Goal: Register for event/course: Sign up to attend an event or enroll in a course

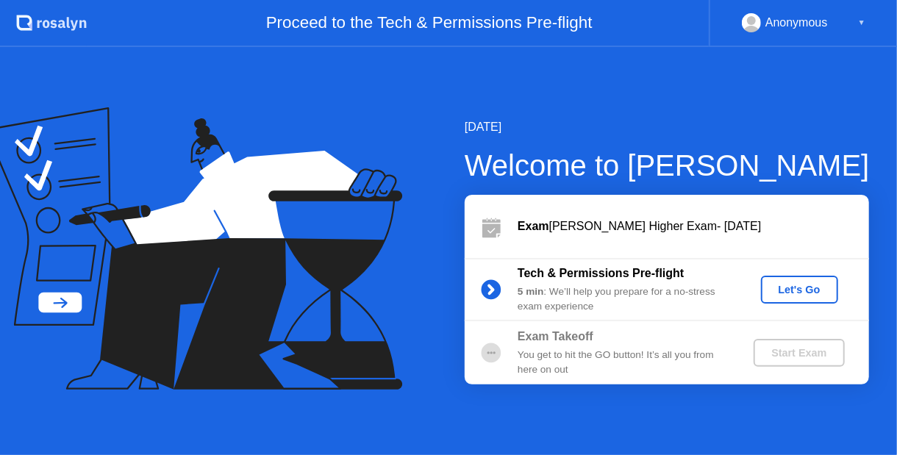
click at [814, 300] on button "Let's Go" at bounding box center [799, 290] width 77 height 28
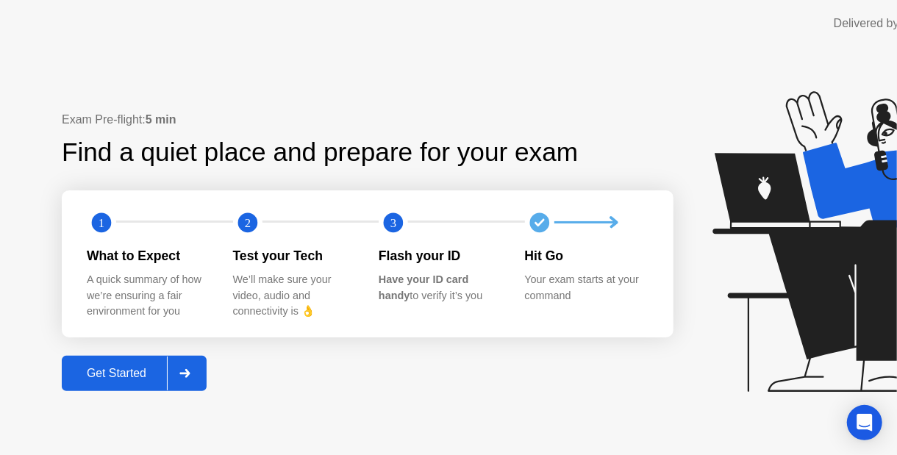
click at [808, 302] on icon at bounding box center [863, 248] width 379 height 377
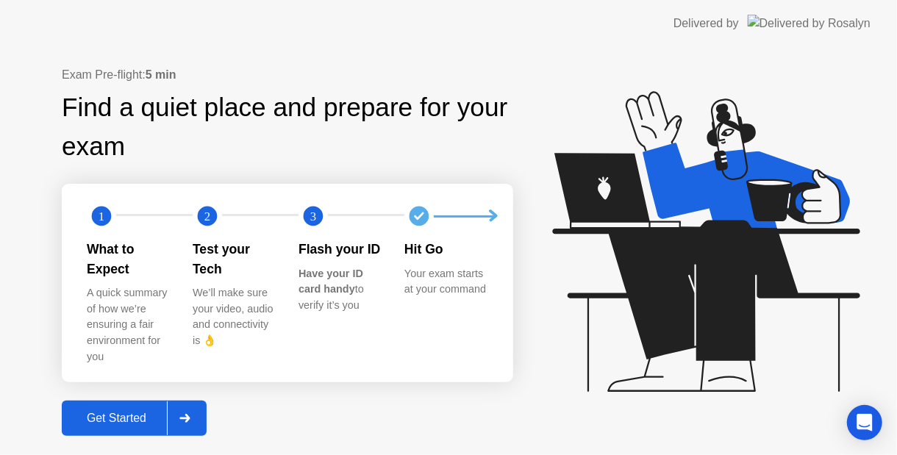
click at [125, 401] on button "Get Started" at bounding box center [134, 418] width 145 height 35
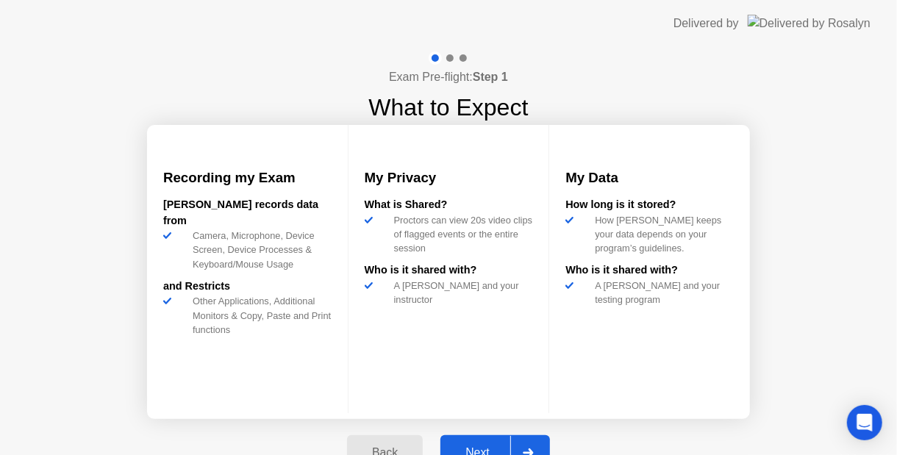
click at [660, 416] on div "Recording my Exam [PERSON_NAME] records data from Camera, Microphone, Device Sc…" at bounding box center [448, 272] width 603 height 294
click at [775, 350] on div "Exam Pre-flight: Step 1 What to Expect Recording my Exam [PERSON_NAME] records …" at bounding box center [448, 269] width 897 height 444
click at [540, 443] on div at bounding box center [527, 453] width 35 height 34
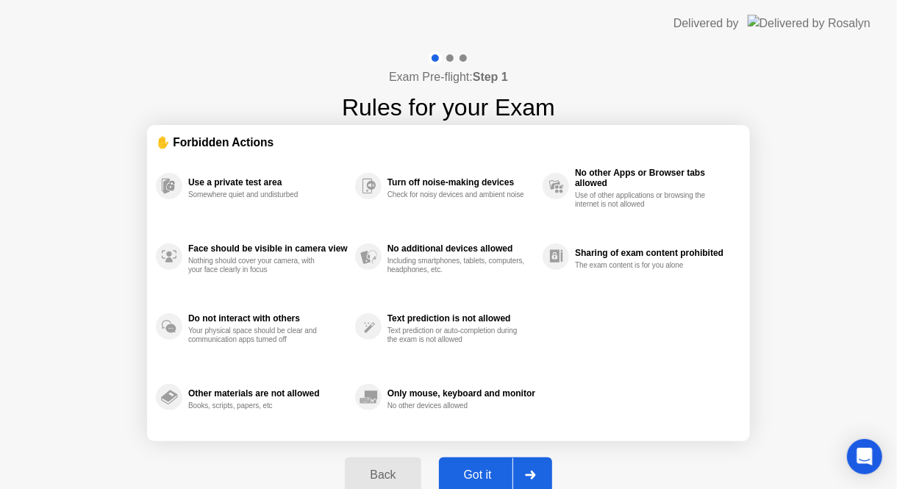
click at [476, 455] on button "Got it" at bounding box center [495, 474] width 113 height 35
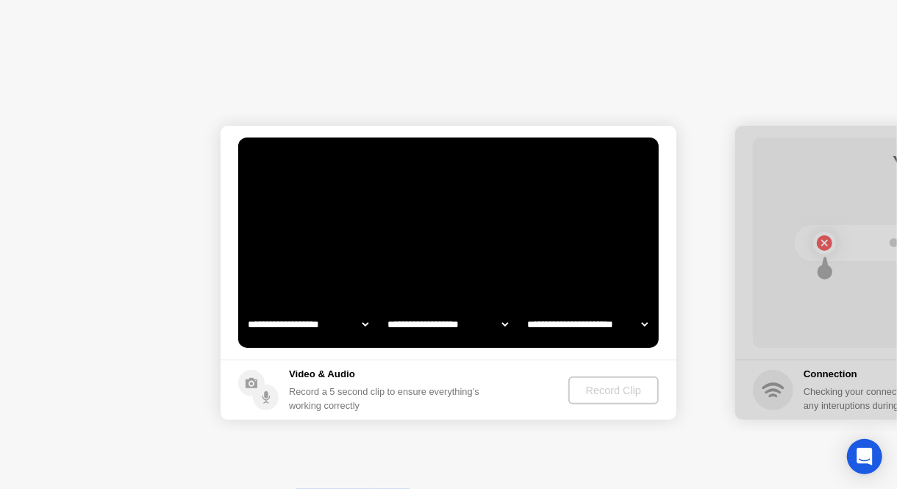
select select "**********"
select select "*******"
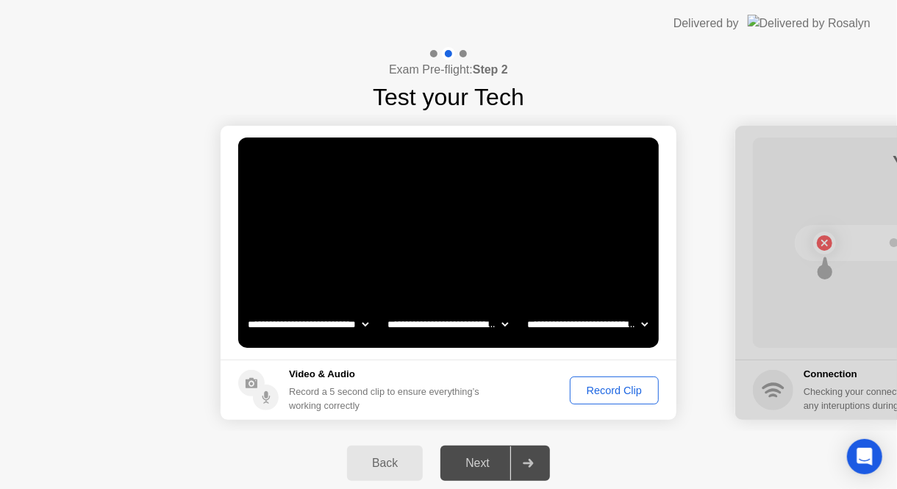
click at [621, 387] on div "Record Clip" at bounding box center [614, 391] width 79 height 12
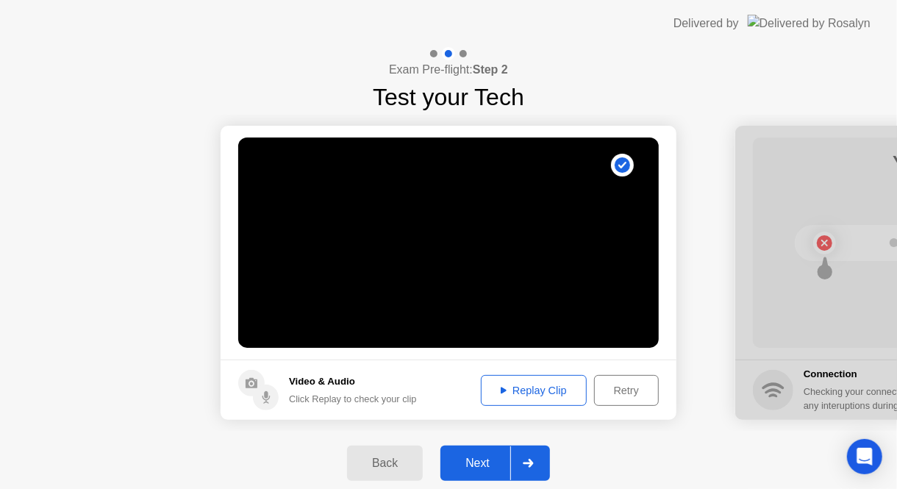
click at [511, 455] on div at bounding box center [527, 463] width 35 height 34
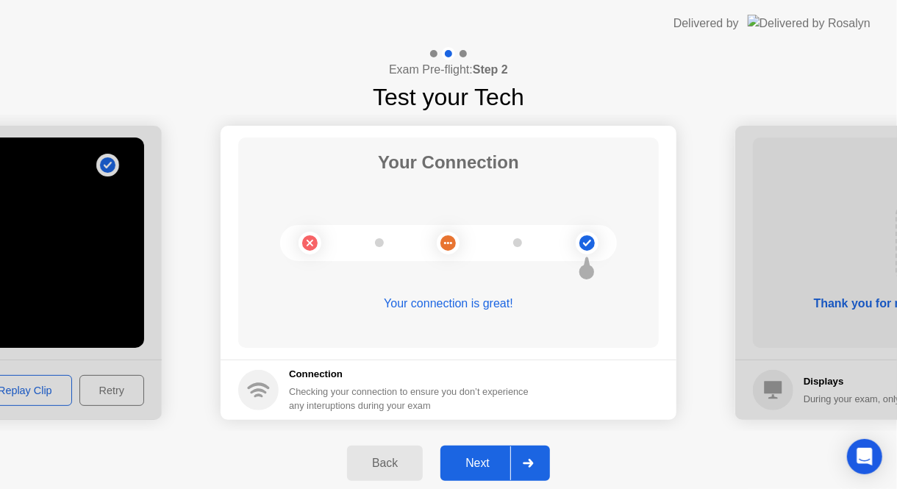
click at [546, 454] on div at bounding box center [527, 463] width 35 height 34
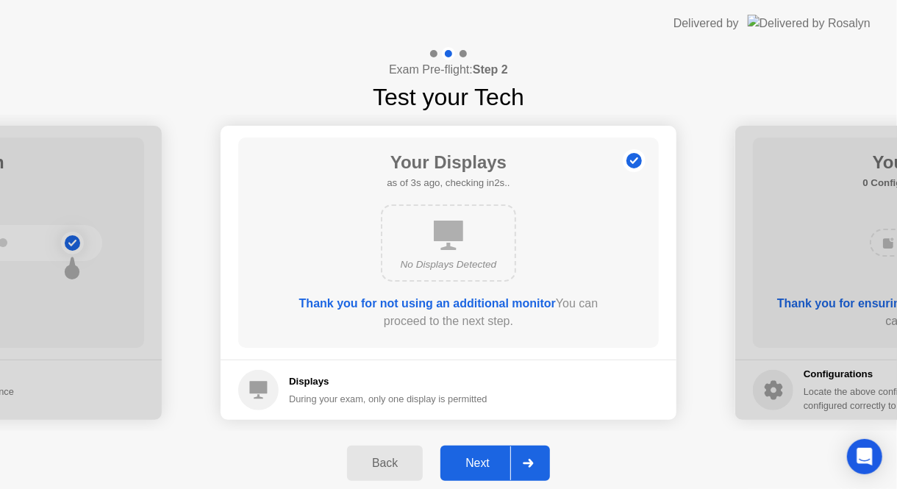
click at [507, 451] on button "Next" at bounding box center [496, 463] width 110 height 35
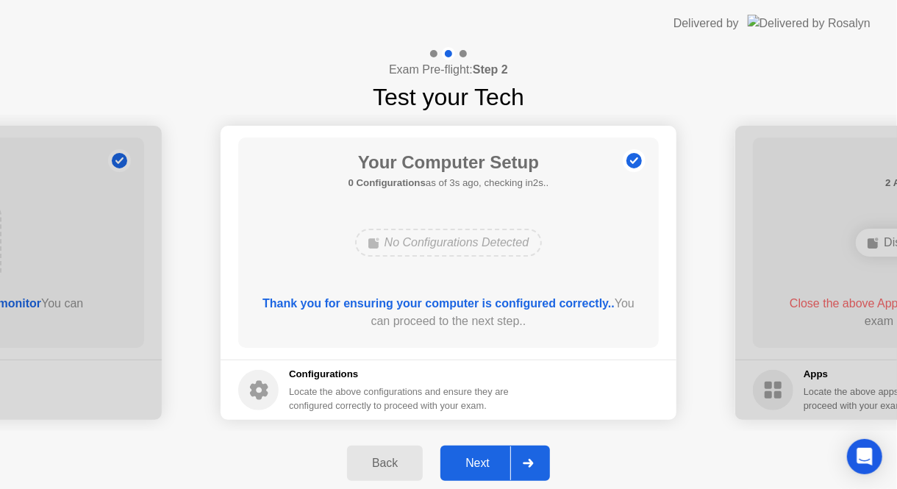
click at [507, 451] on button "Next" at bounding box center [496, 463] width 110 height 35
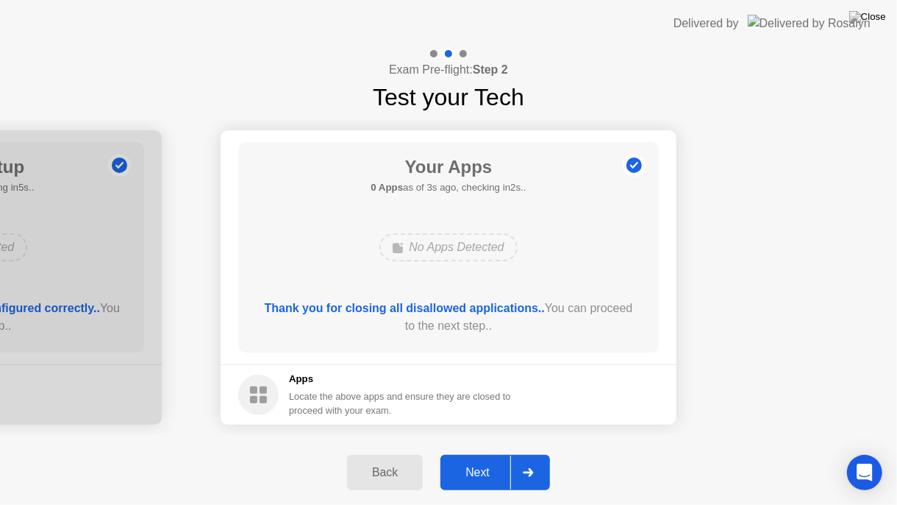
click at [483, 455] on div "Next" at bounding box center [477, 472] width 65 height 13
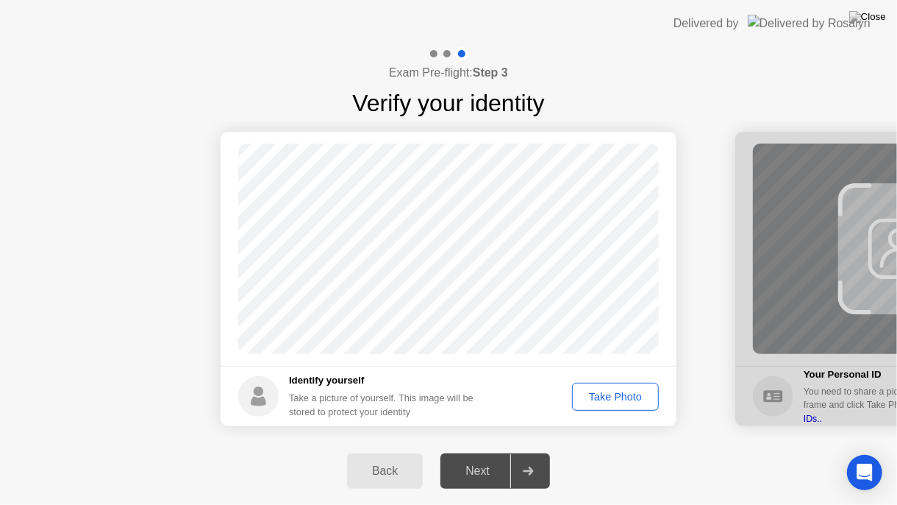
click at [621, 369] on footer "Identify yourself Take a picture of yourself. This image will be stored to prot…" at bounding box center [449, 396] width 456 height 60
click at [632, 371] on footer "Identify yourself Take a picture of yourself. This image will be stored to prot…" at bounding box center [449, 396] width 456 height 60
click at [614, 405] on button "Take Photo" at bounding box center [615, 396] width 87 height 28
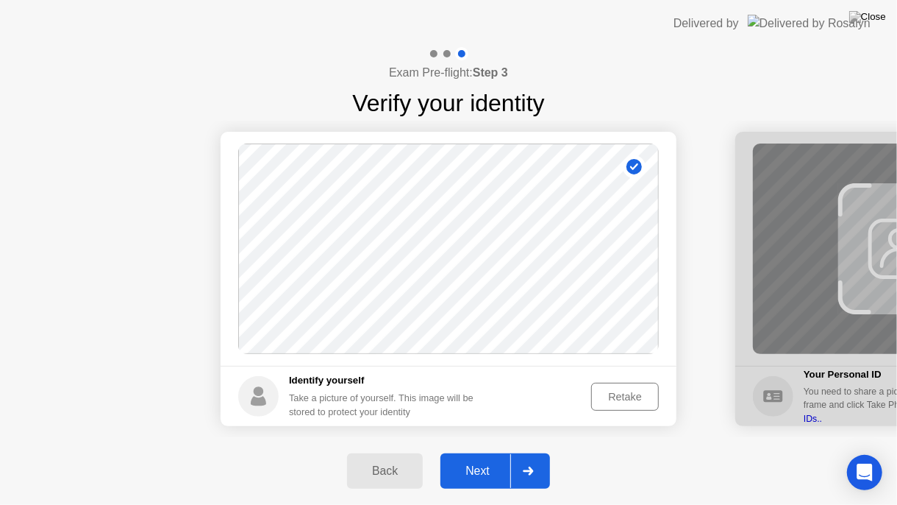
click at [505, 455] on div "Next" at bounding box center [477, 470] width 65 height 13
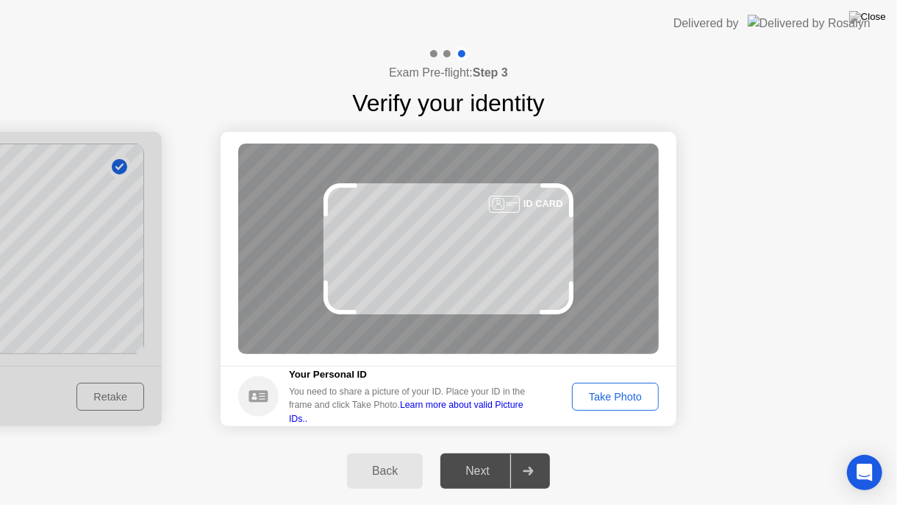
click at [629, 394] on div "Take Photo" at bounding box center [615, 397] width 76 height 12
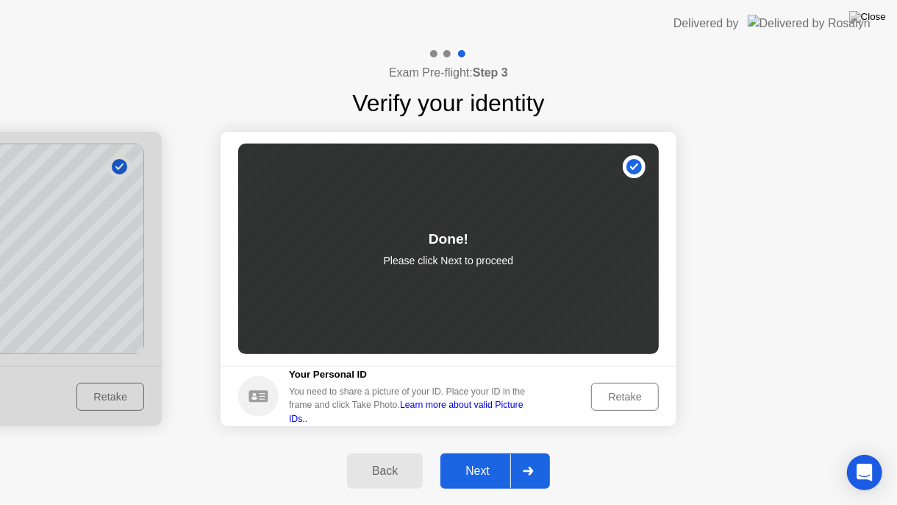
click at [475, 455] on div "Next" at bounding box center [477, 470] width 65 height 13
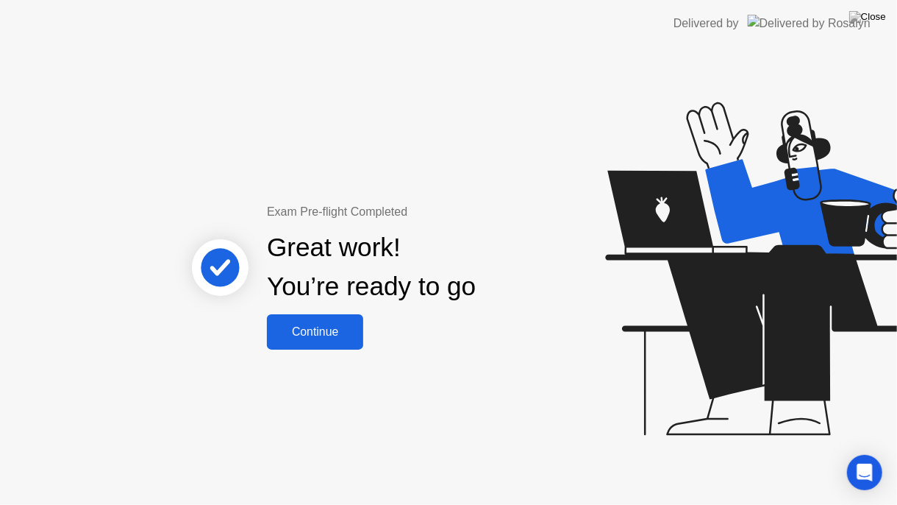
click at [321, 326] on div "Continue" at bounding box center [315, 331] width 88 height 13
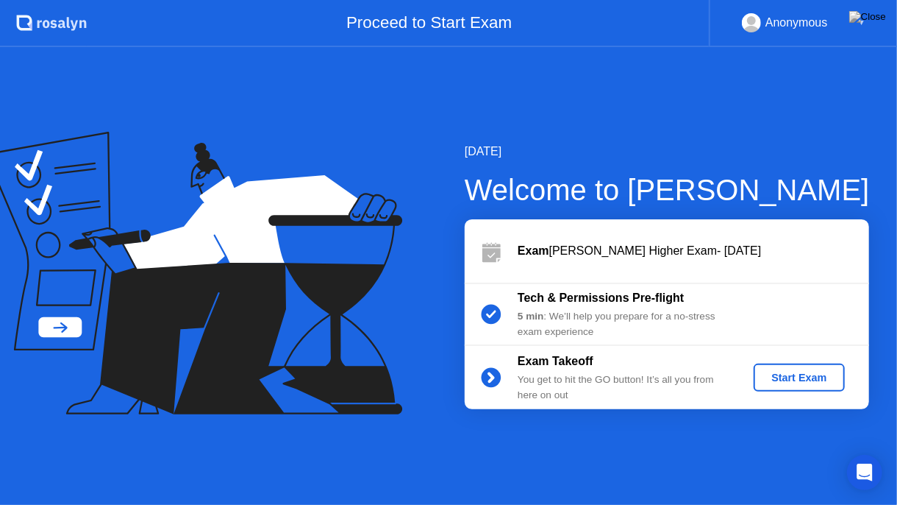
click at [819, 354] on div "Exam Takeoff You get to hit the GO button! It’s all you from here on out Start …" at bounding box center [667, 377] width 404 height 63
click at [806, 372] on div "Start Exam" at bounding box center [799, 377] width 79 height 12
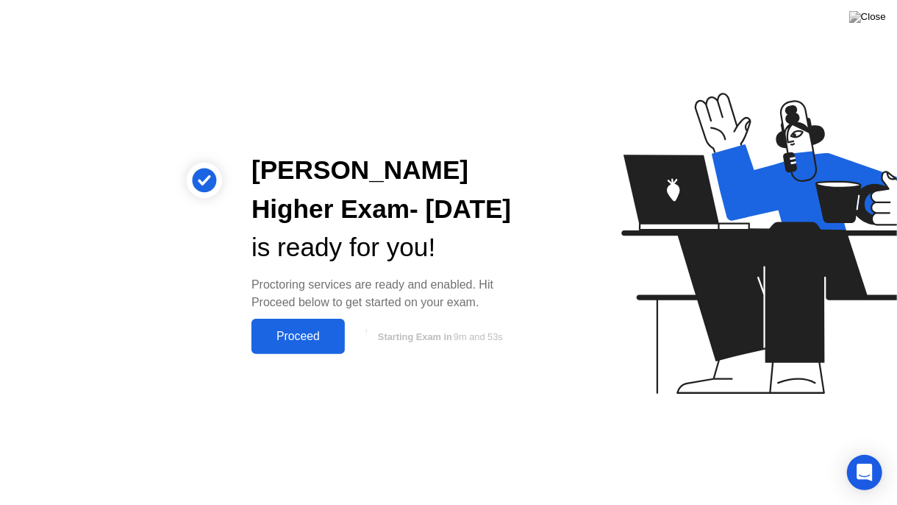
click at [307, 327] on button "Proceed" at bounding box center [298, 335] width 93 height 35
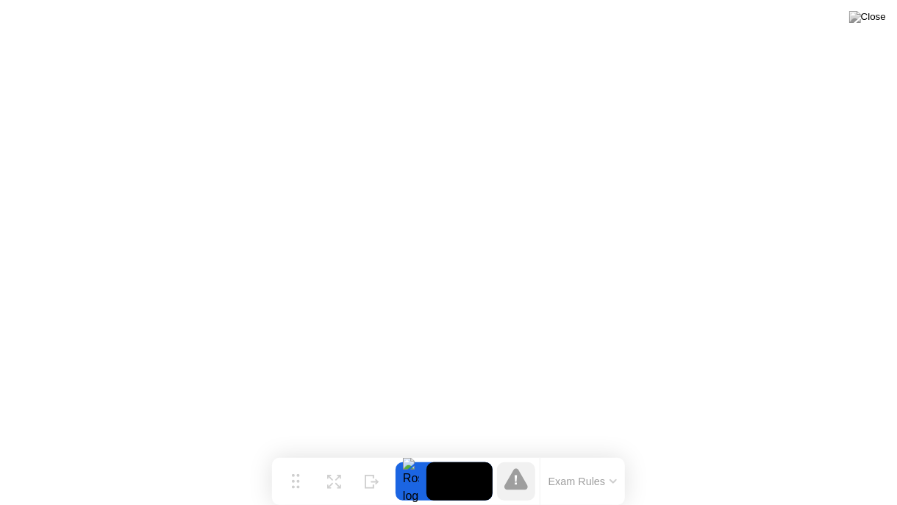
click at [589, 455] on div "Exam Rules" at bounding box center [582, 480] width 85 height 47
click at [622, 455] on div "Exam Rules" at bounding box center [582, 480] width 85 height 47
click at [591, 455] on button "Exam Rules" at bounding box center [583, 480] width 78 height 13
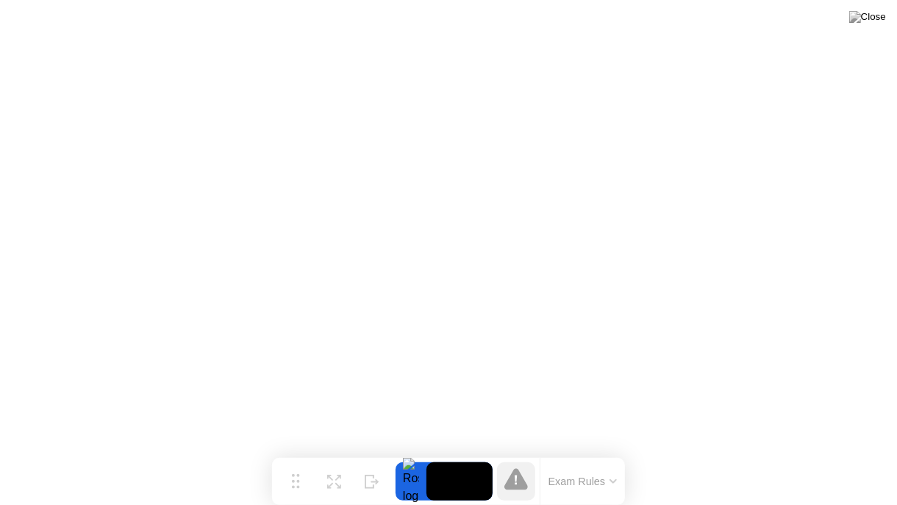
click at [613, 455] on div "Exam Rules" at bounding box center [582, 480] width 85 height 47
click at [610, 455] on div "Exam Rules" at bounding box center [582, 480] width 85 height 47
click at [610, 455] on icon at bounding box center [613, 481] width 7 height 4
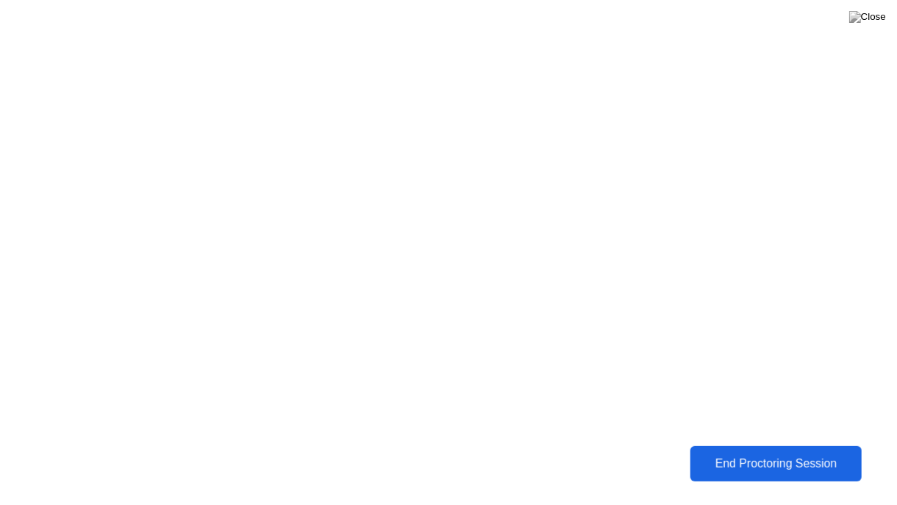
click at [715, 455] on div "End Proctoring Session" at bounding box center [776, 463] width 163 height 13
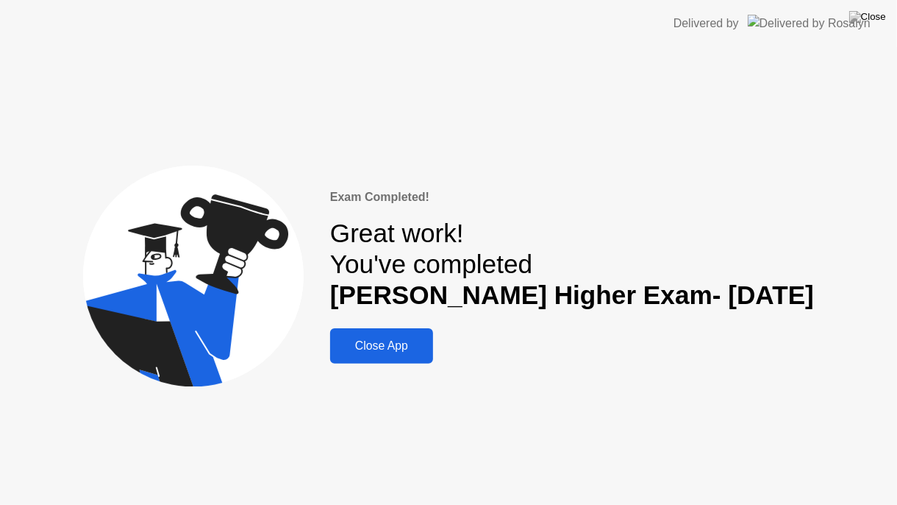
click at [402, 332] on button "Close App" at bounding box center [381, 345] width 103 height 35
